Goal: Information Seeking & Learning: Learn about a topic

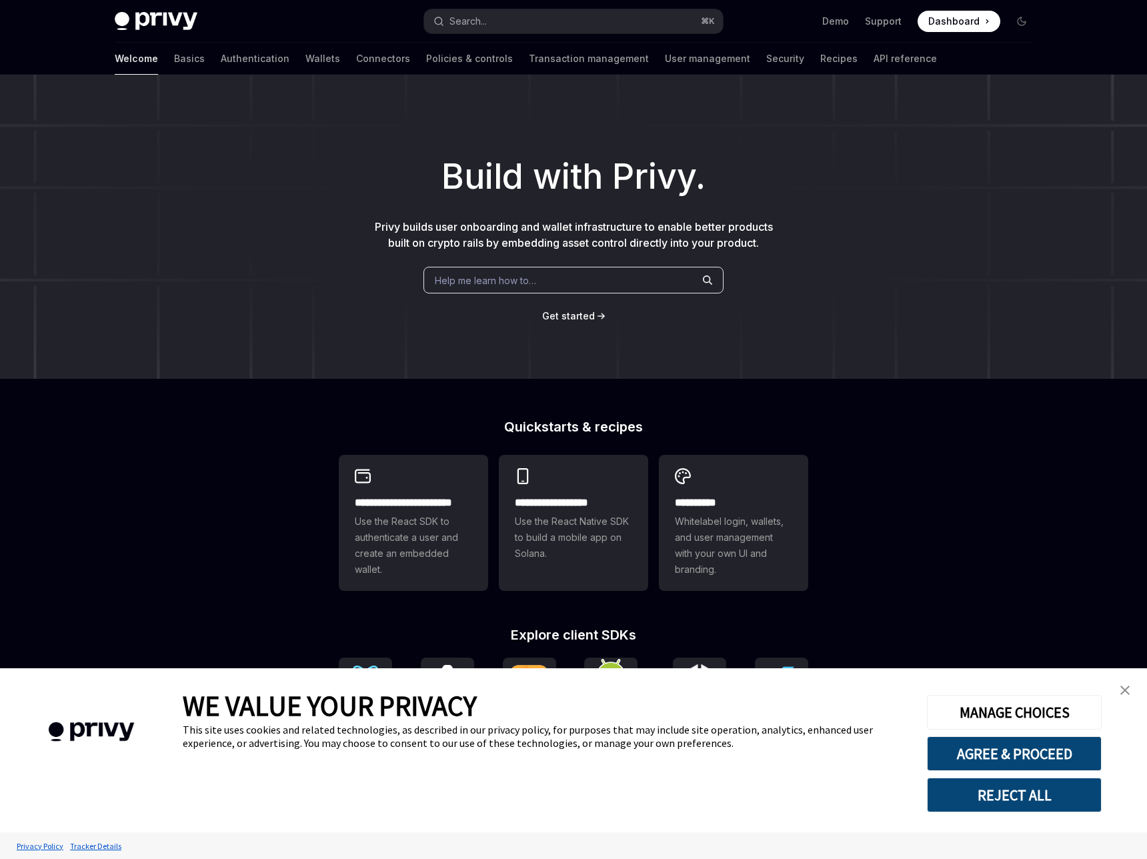
click at [1119, 695] on link "close banner" at bounding box center [1124, 690] width 27 height 27
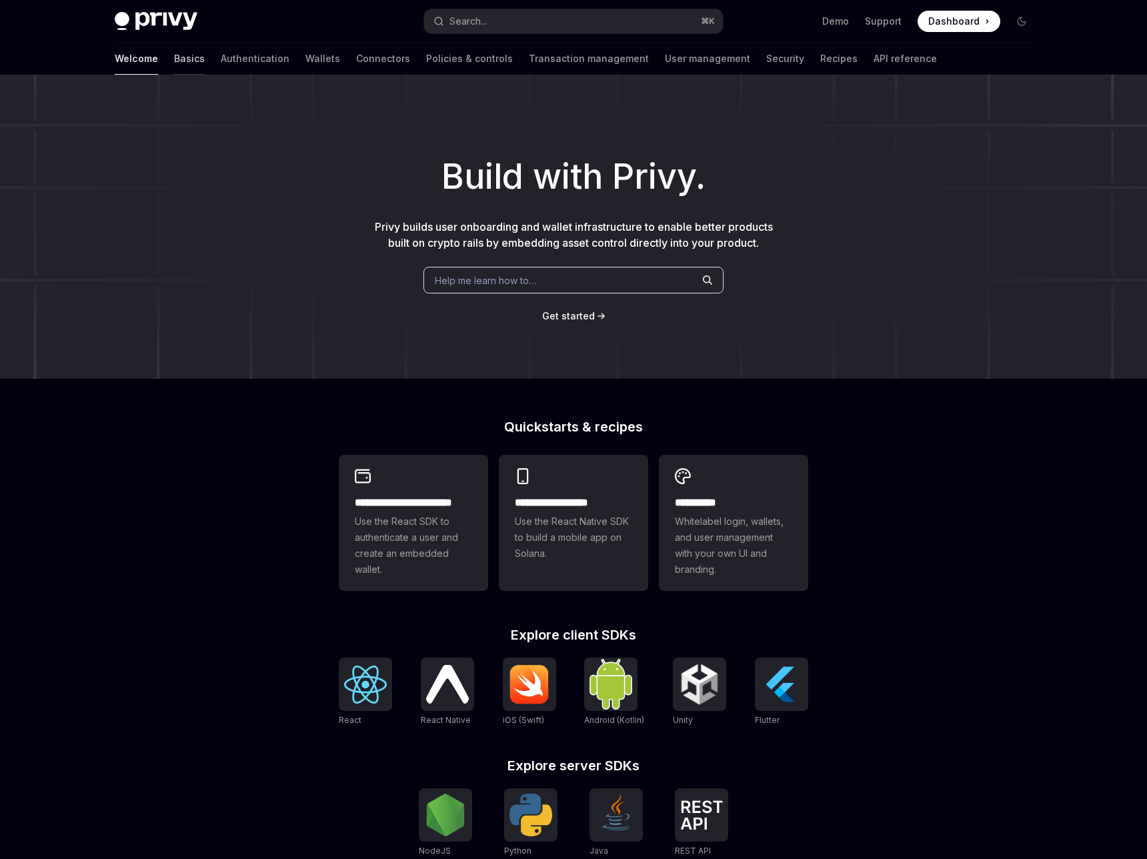
click at [174, 61] on link "Basics" at bounding box center [189, 59] width 31 height 32
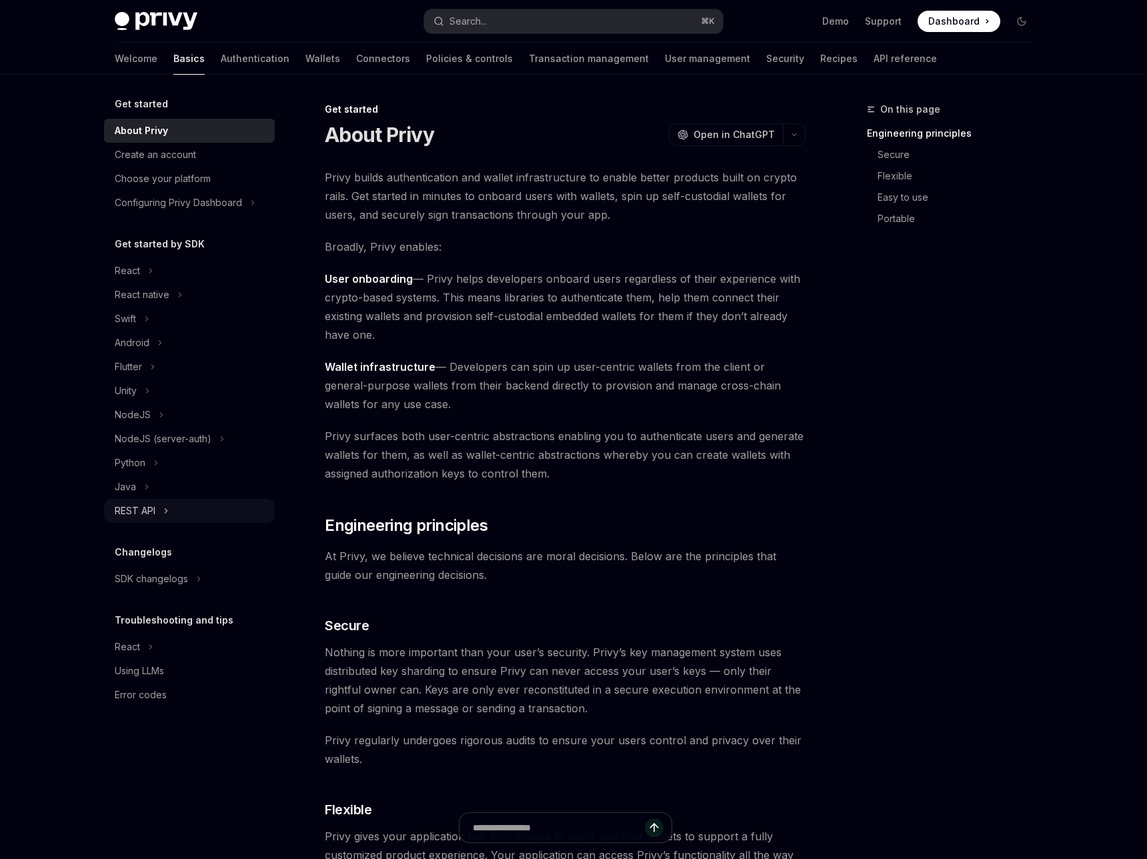
click at [130, 505] on div "REST API" at bounding box center [135, 511] width 41 height 16
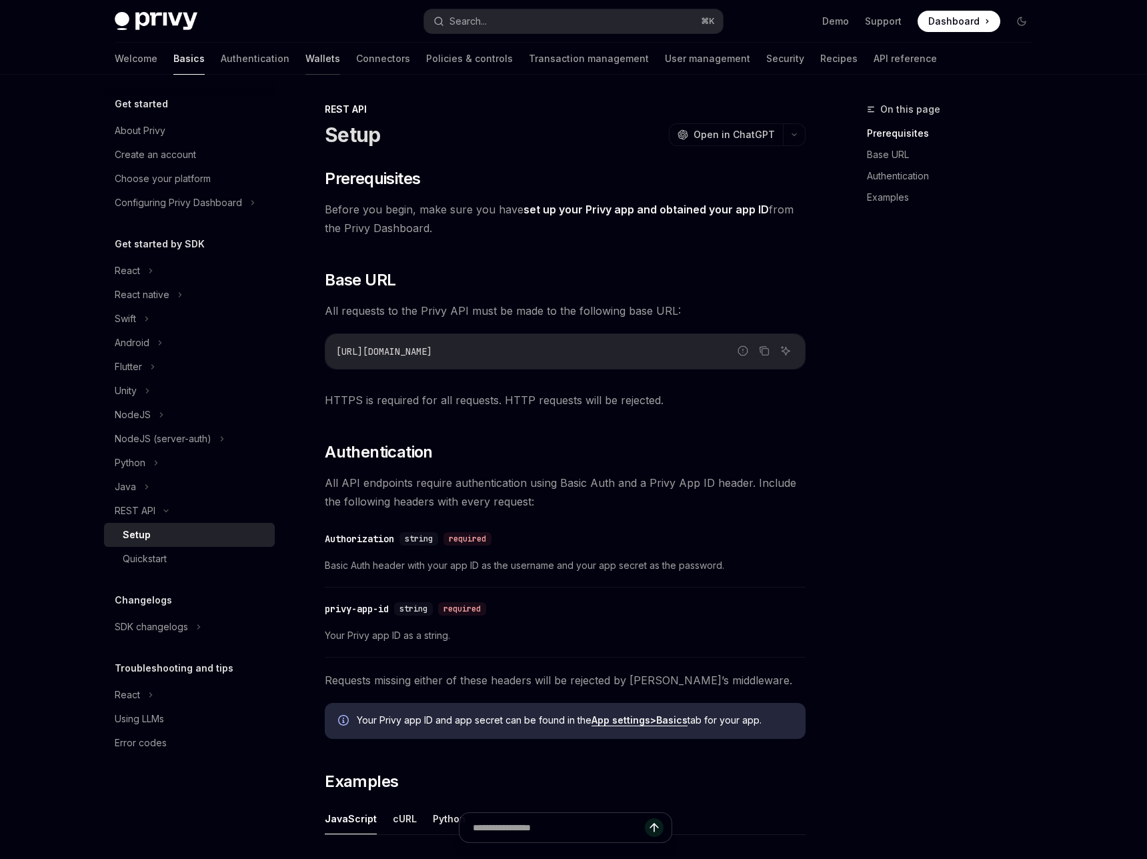
click at [305, 56] on link "Wallets" at bounding box center [322, 59] width 35 height 32
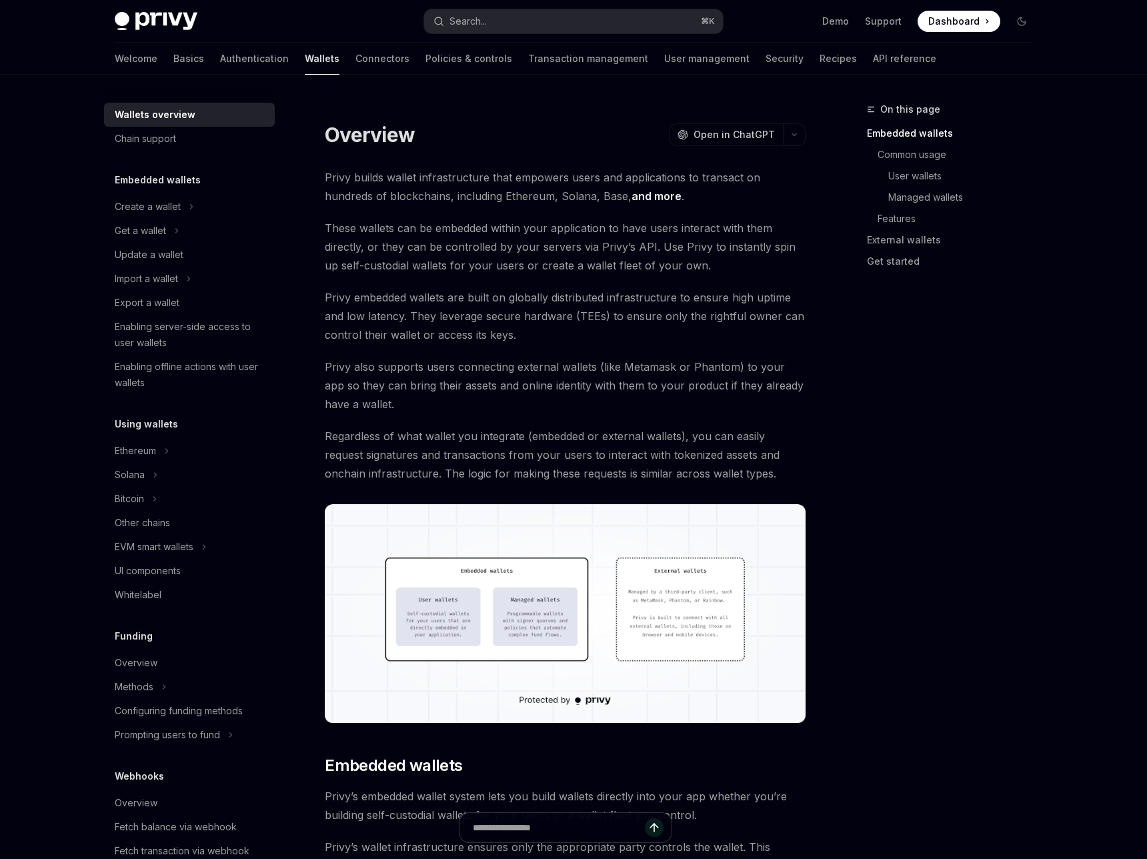
click at [131, 18] on img at bounding box center [156, 21] width 83 height 19
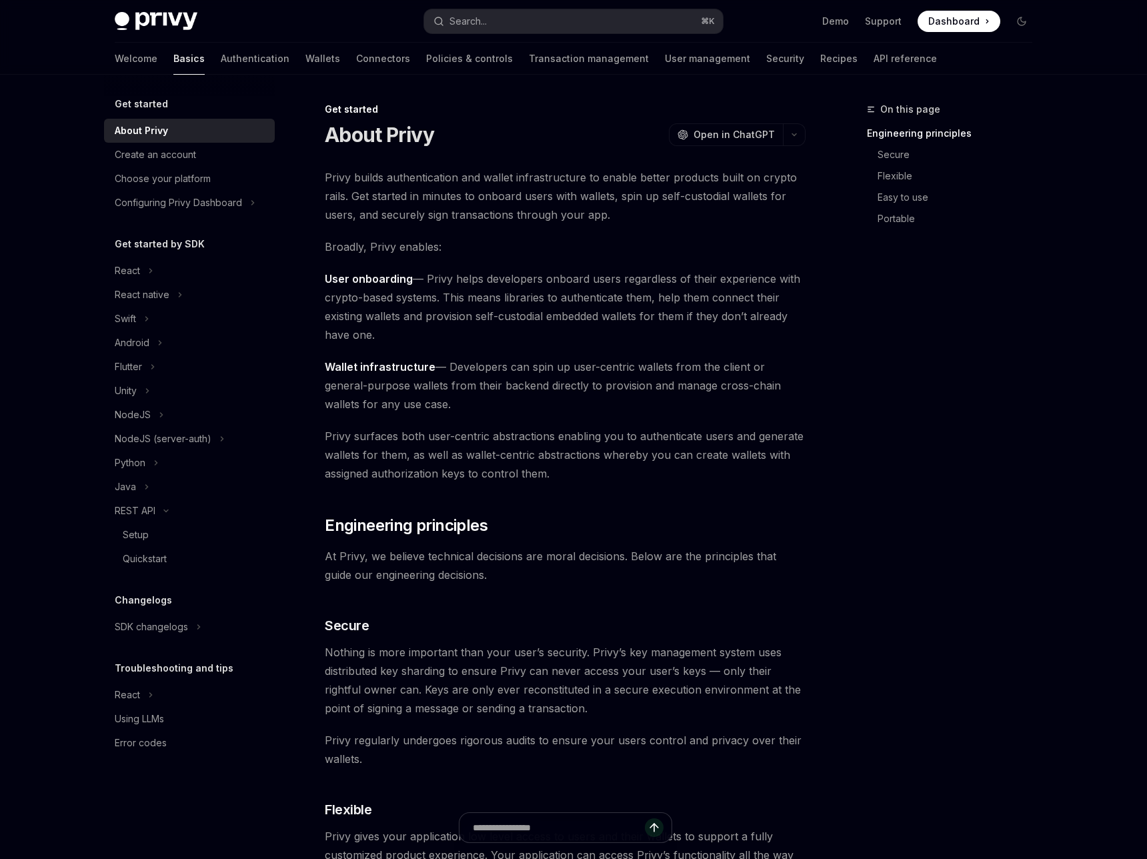
type textarea "*"
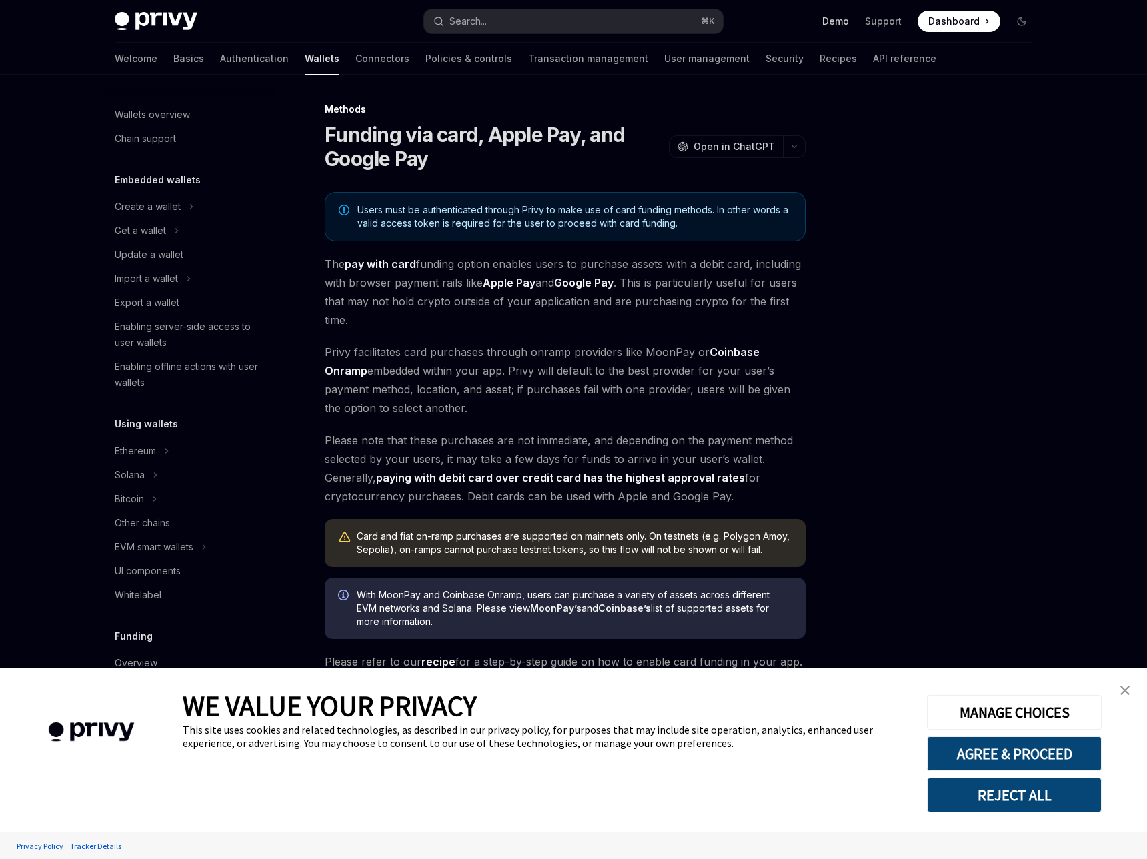
click at [849, 23] on link "Demo" at bounding box center [835, 21] width 27 height 13
click at [1000, 759] on button "AGREE & PROCEED" at bounding box center [1014, 753] width 175 height 35
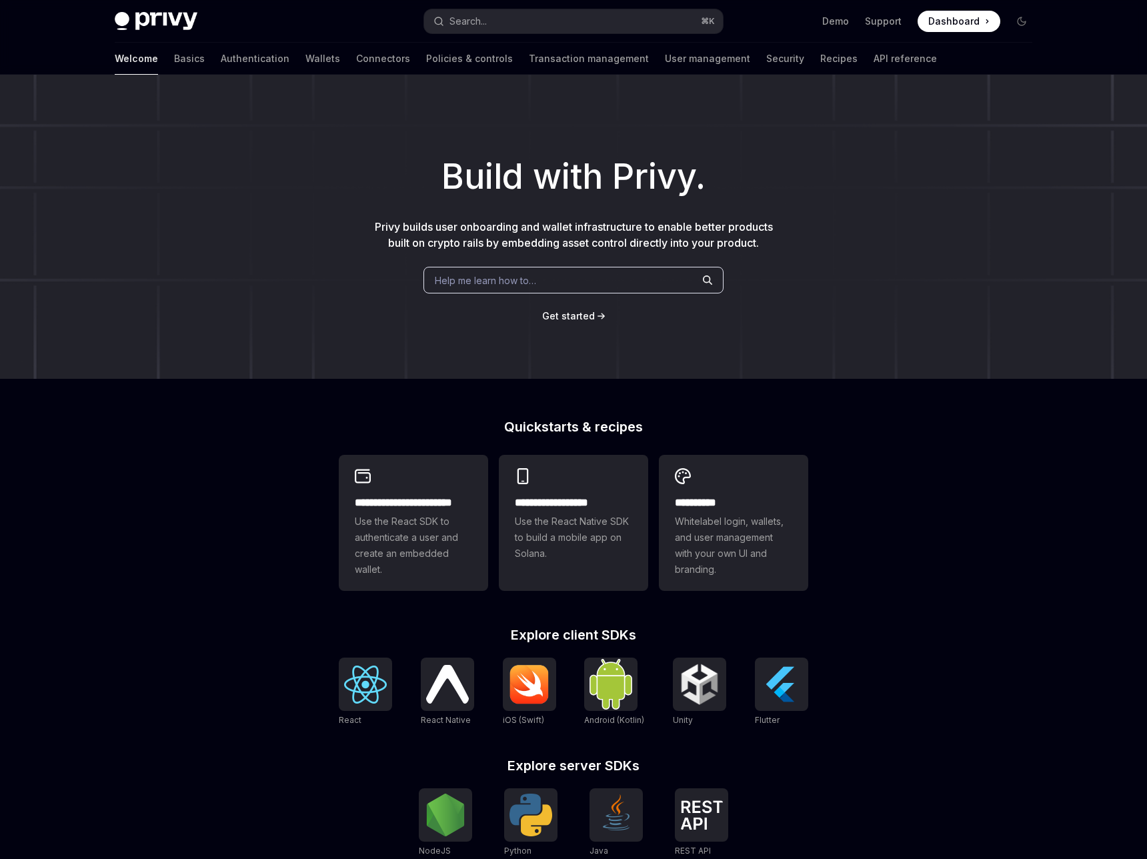
click at [540, 277] on div "Help me learn how to…" at bounding box center [573, 280] width 300 height 27
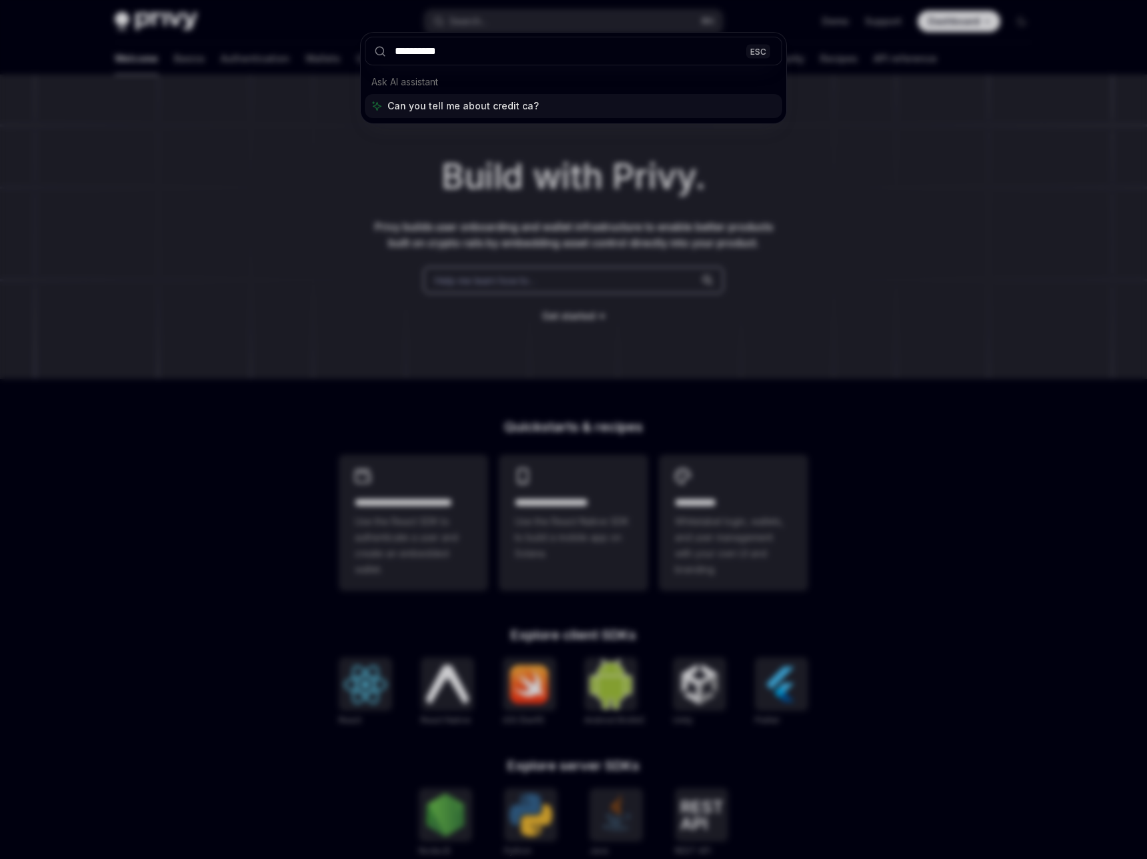
type input "**********"
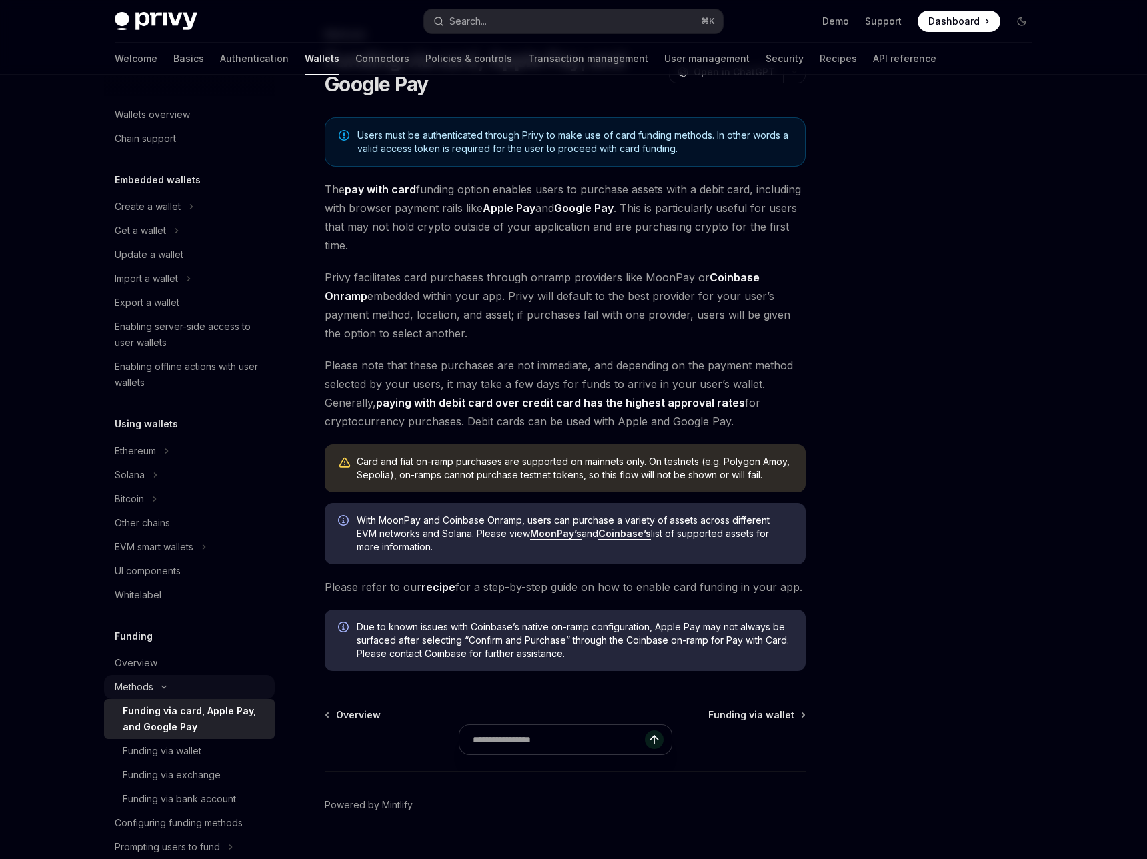
scroll to position [140, 0]
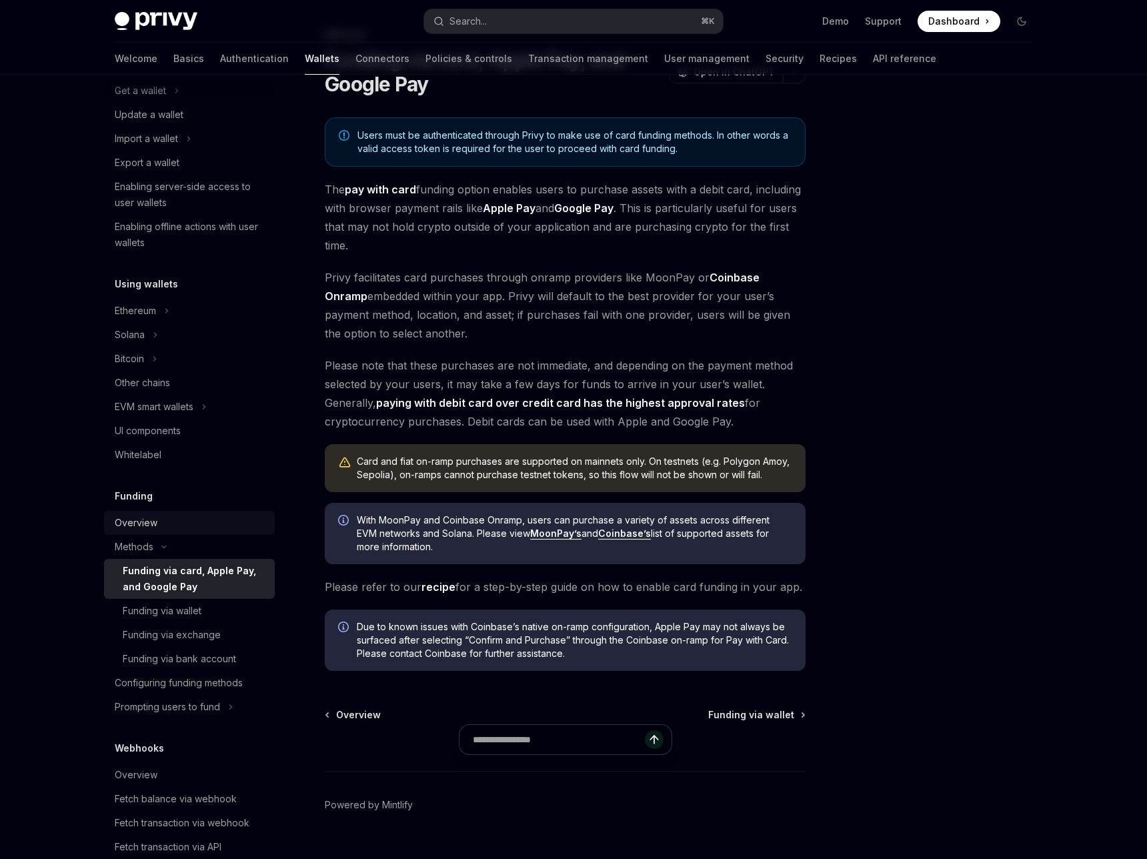
click at [171, 524] on div "Overview" at bounding box center [191, 523] width 152 height 16
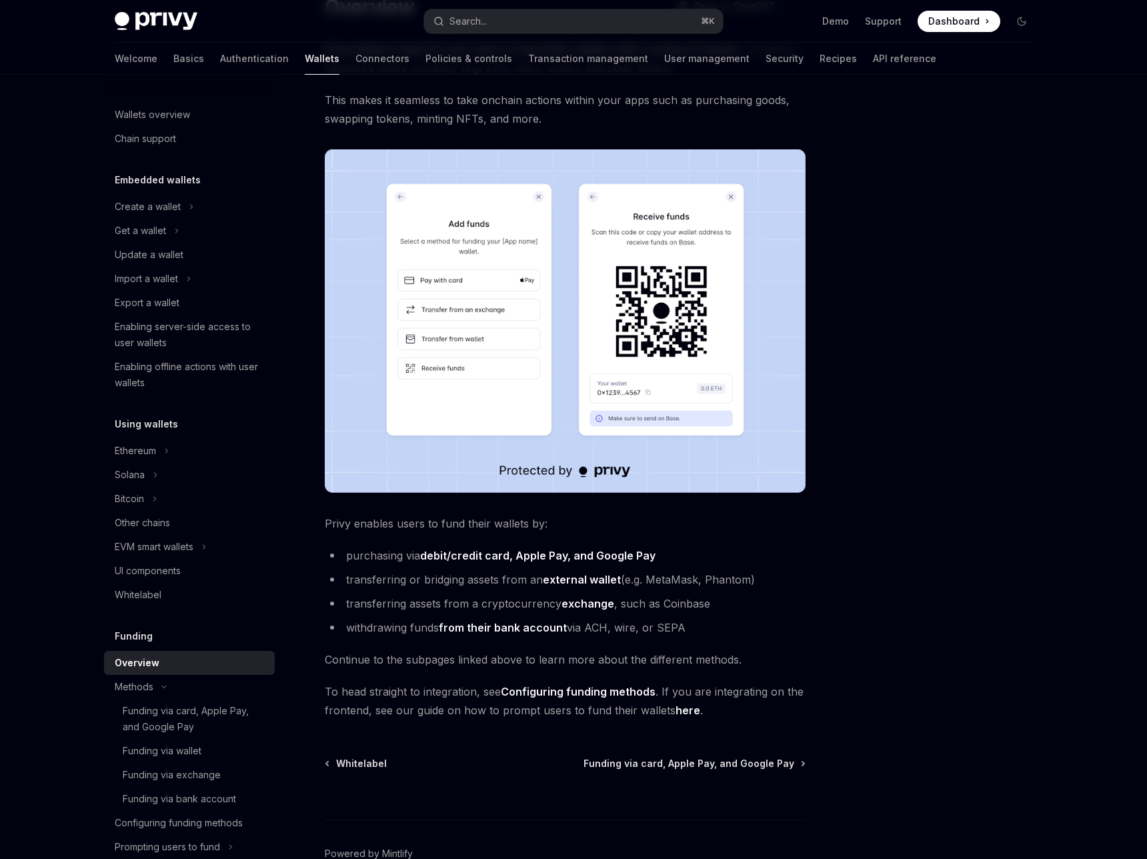
scroll to position [114, 0]
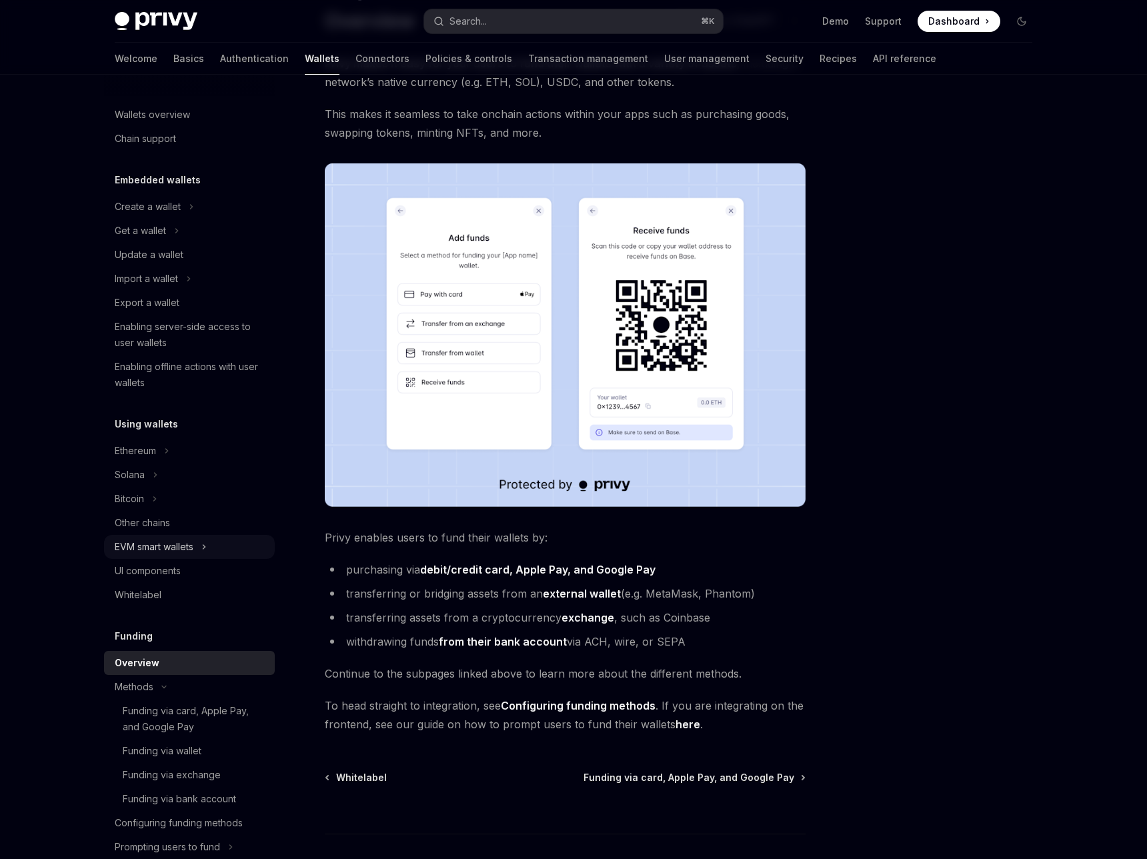
click at [153, 547] on div "EVM smart wallets" at bounding box center [154, 547] width 79 height 16
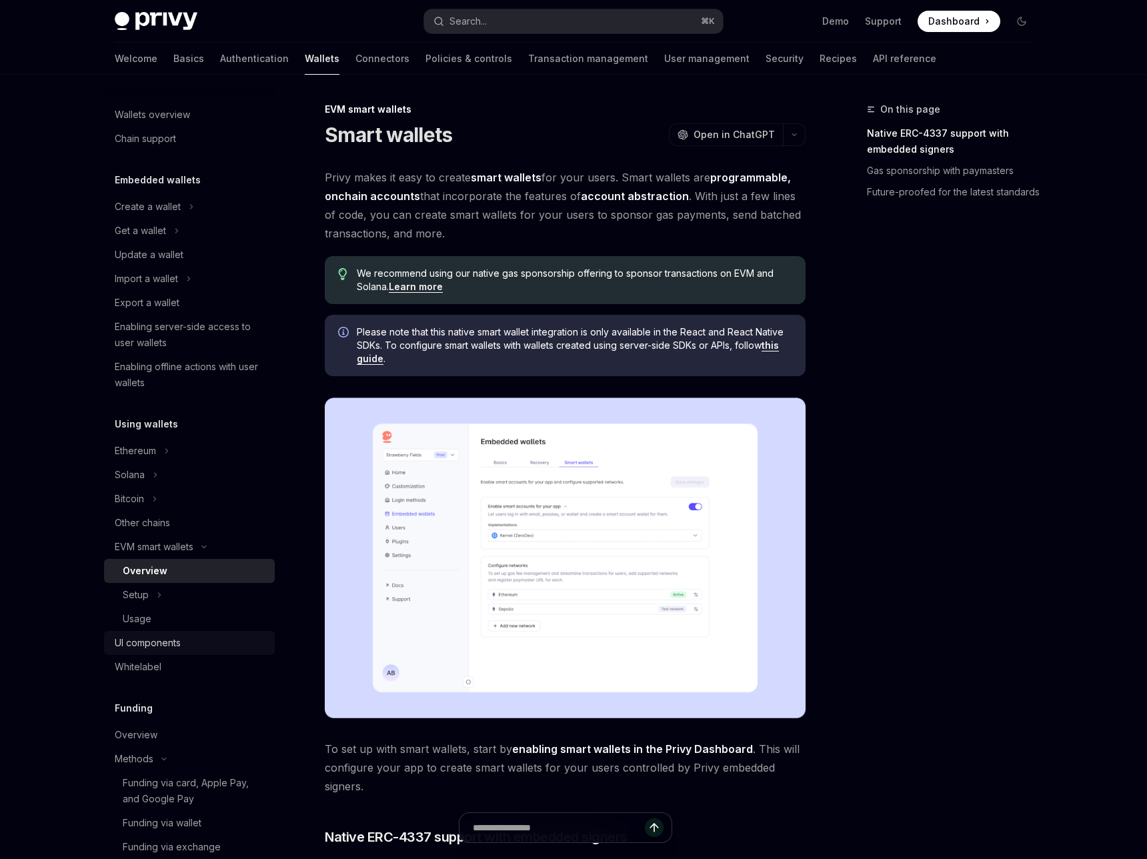
click at [141, 632] on link "UI components" at bounding box center [189, 643] width 171 height 24
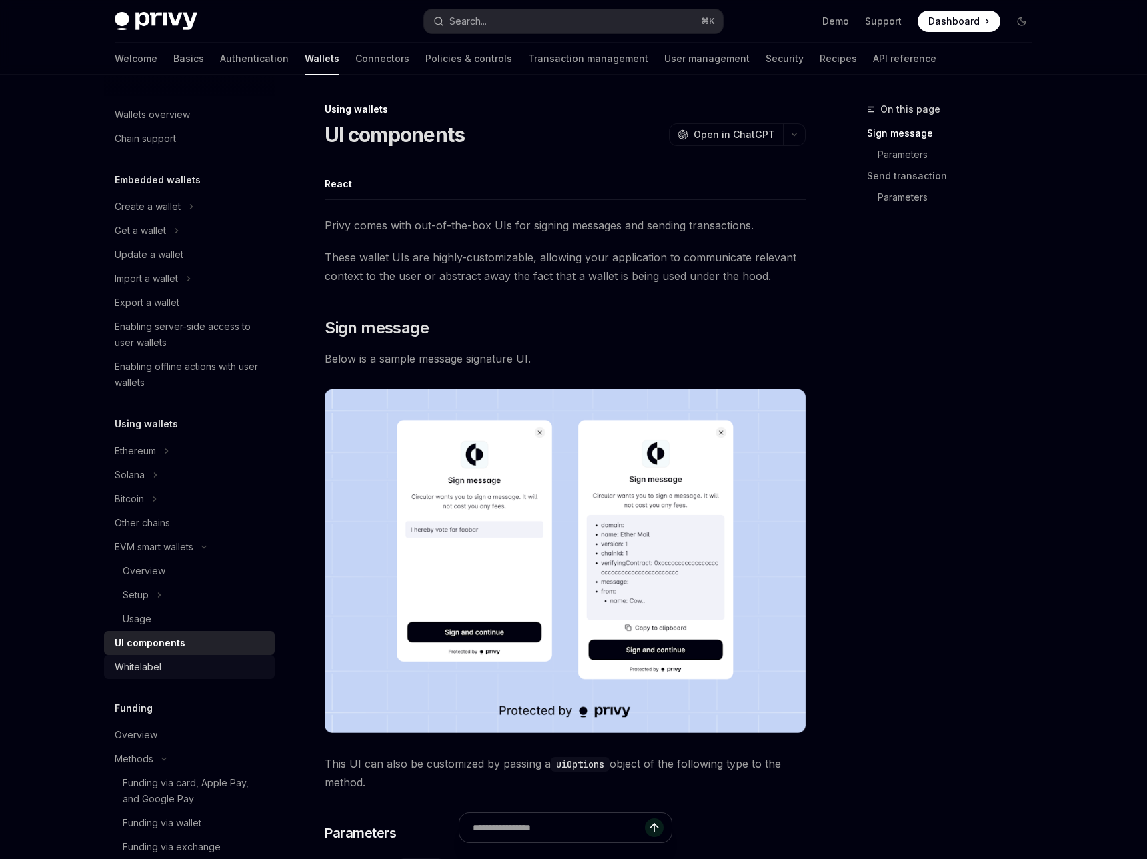
click at [135, 663] on div "Whitelabel" at bounding box center [138, 667] width 47 height 16
type textarea "*"
